Goal: Navigation & Orientation: Find specific page/section

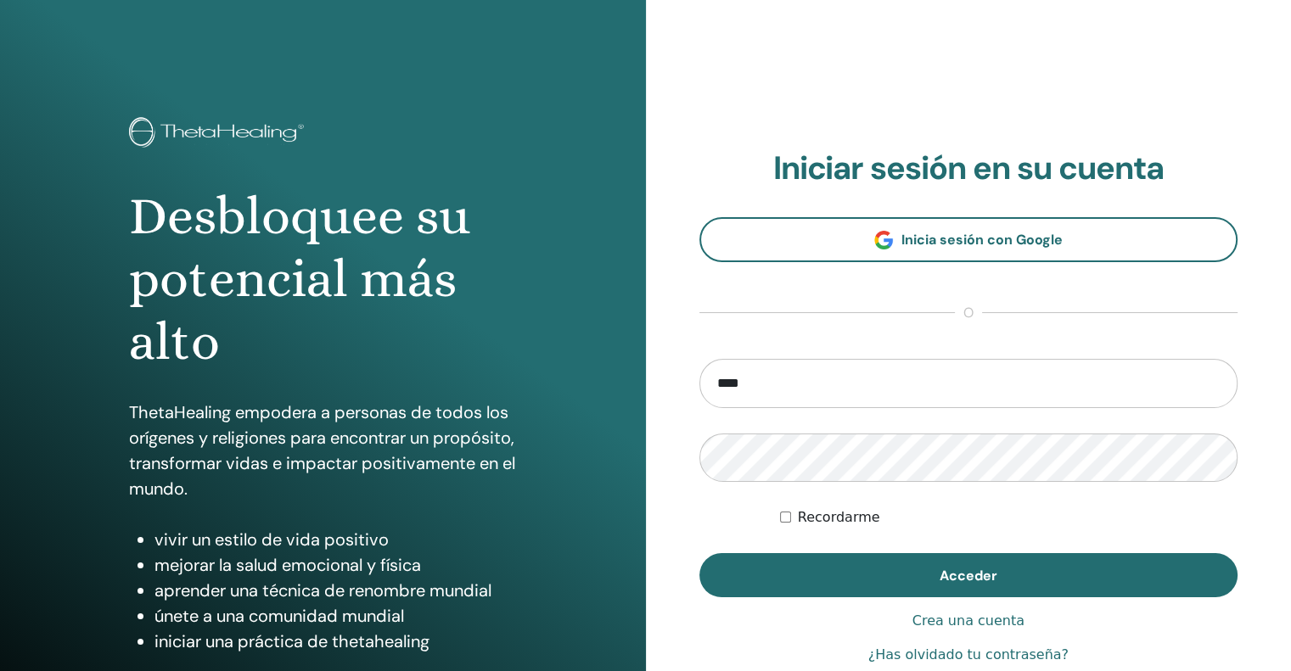
type input "**********"
click at [798, 521] on label "Recordarme" at bounding box center [839, 518] width 82 height 20
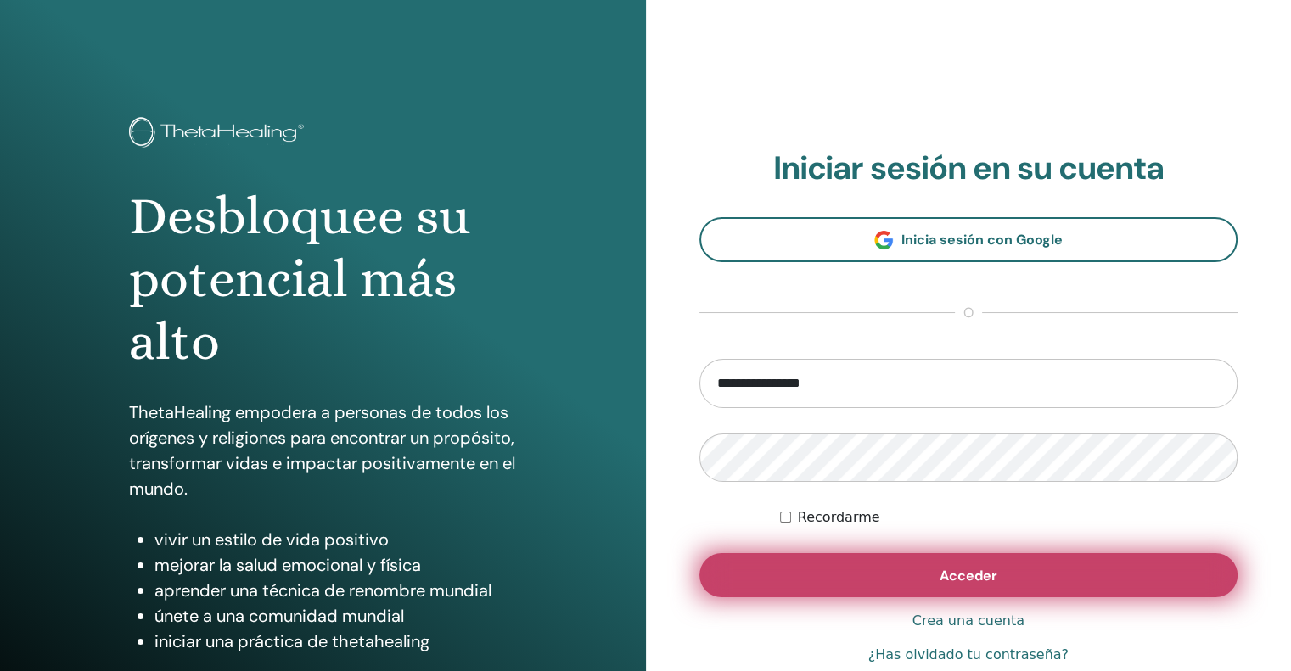
click at [994, 587] on button "Acceder" at bounding box center [968, 575] width 539 height 44
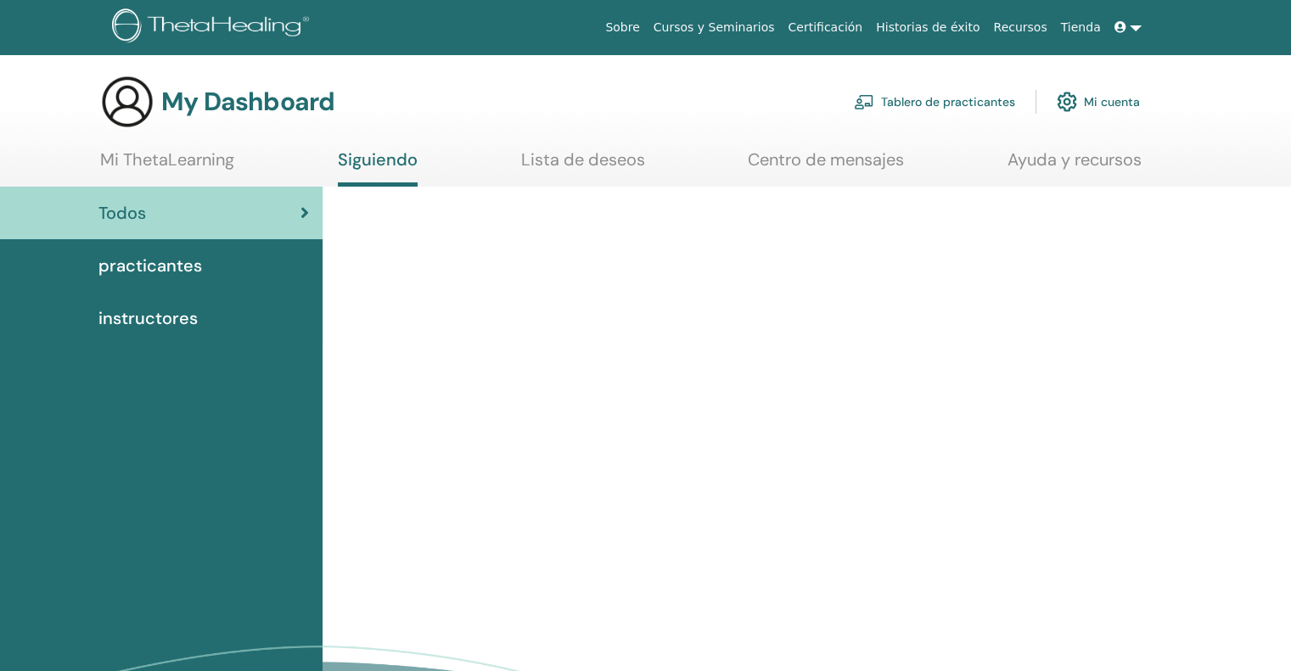
click at [228, 269] on div "practicantes" at bounding box center [161, 265] width 295 height 25
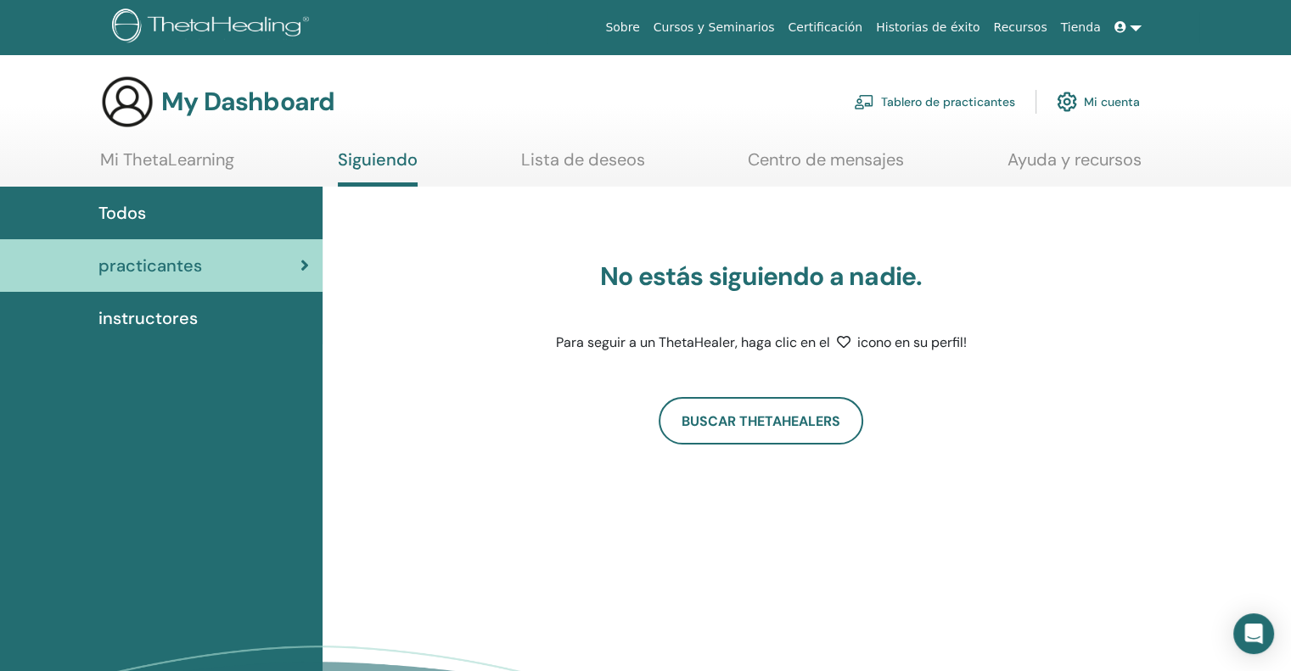
click at [1123, 86] on link "Mi cuenta" at bounding box center [1098, 101] width 83 height 37
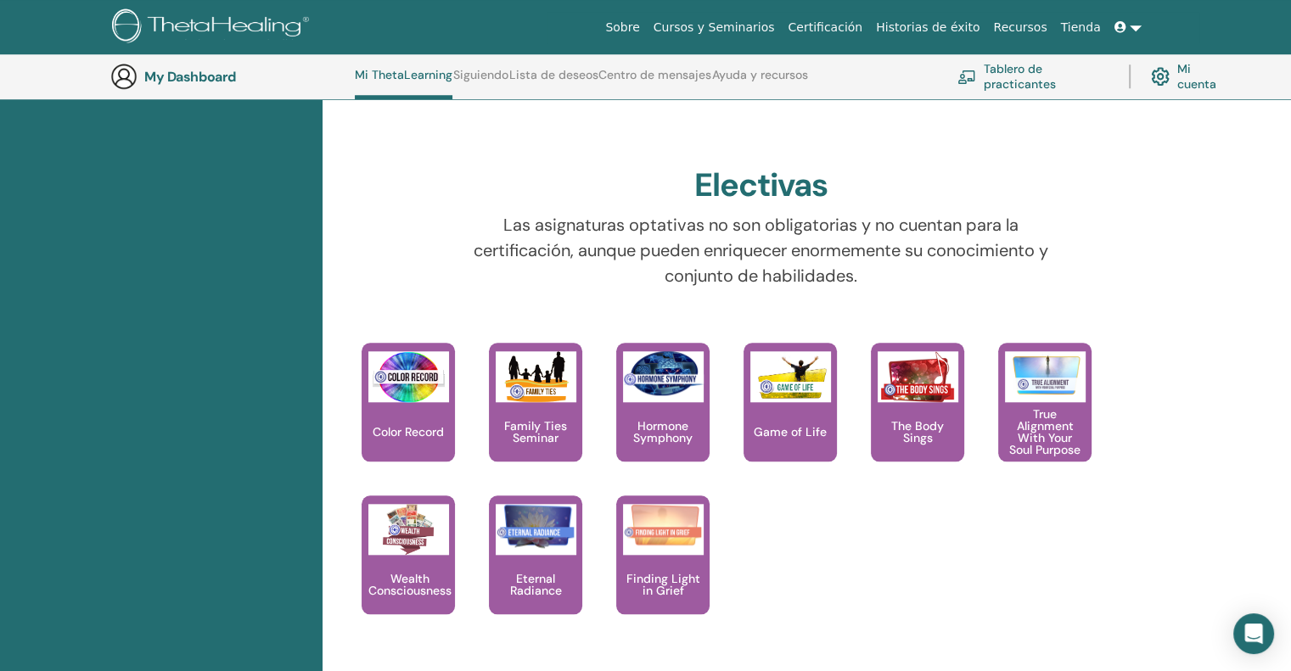
scroll to position [1504, 0]
click at [549, 556] on div "Eternal Radiance" at bounding box center [535, 554] width 93 height 119
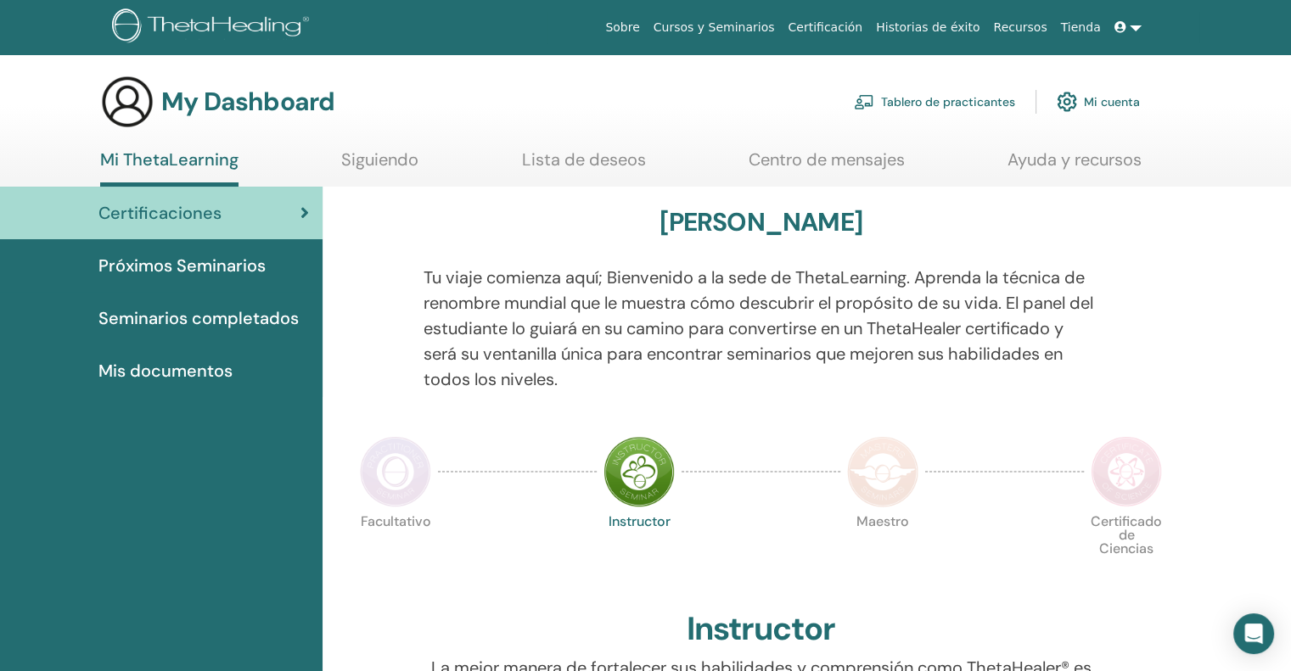
click at [973, 98] on link "Tablero de practicantes" at bounding box center [934, 101] width 161 height 37
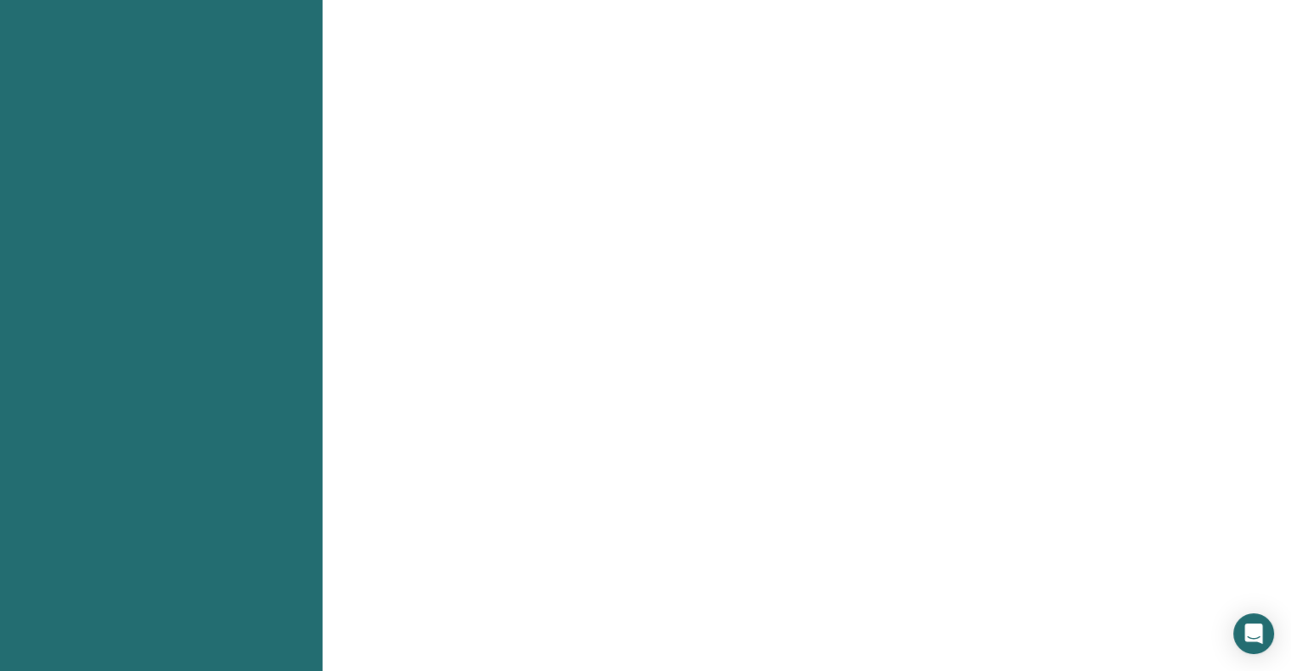
scroll to position [645, 0]
